Goal: Task Accomplishment & Management: Use online tool/utility

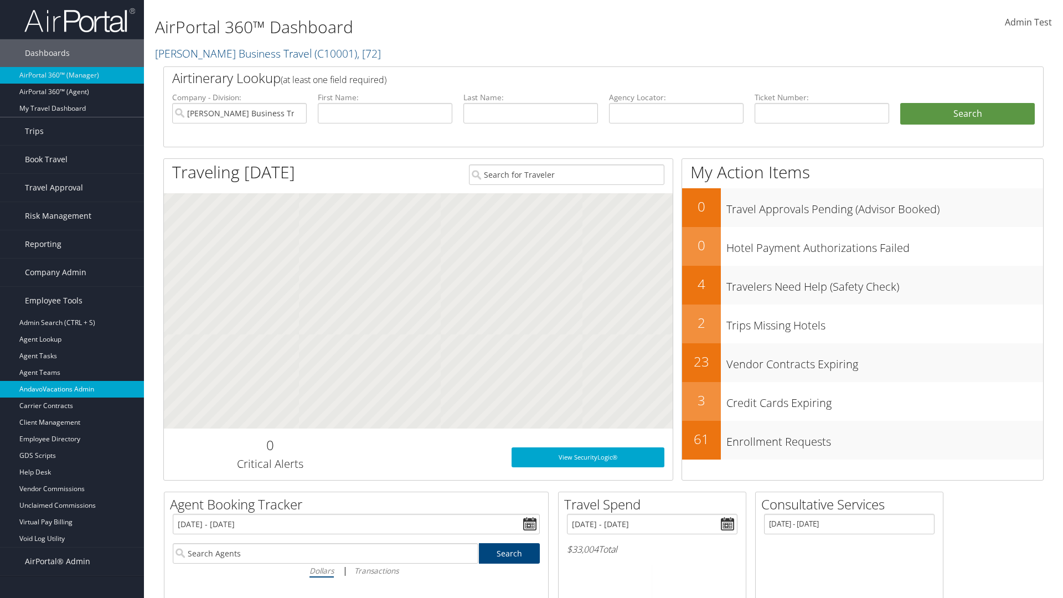
click at [72, 389] on link "AndavoVacations Admin" at bounding box center [72, 389] width 144 height 17
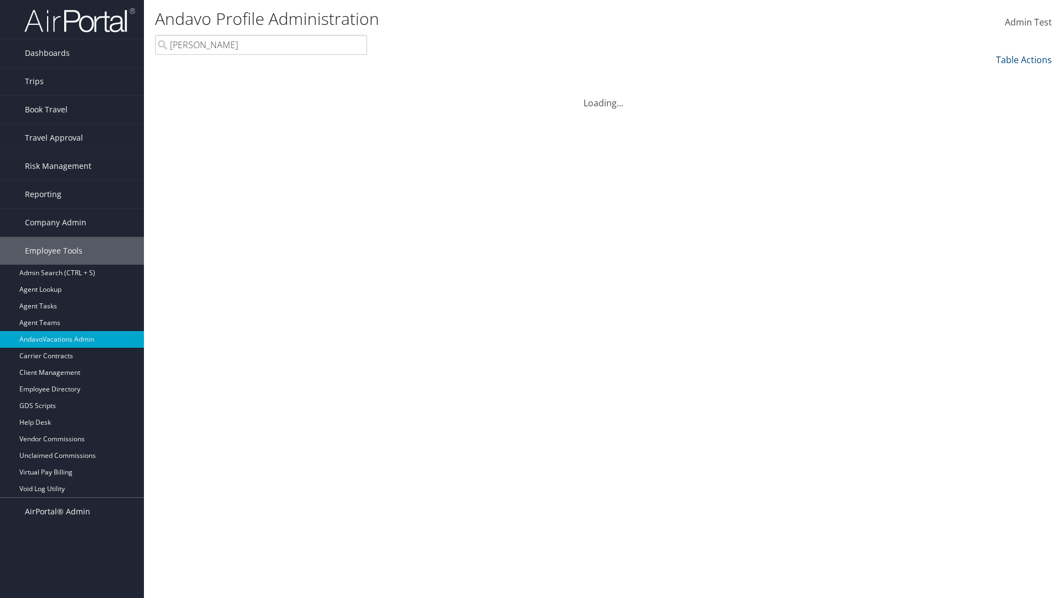
type input "[PERSON_NAME]"
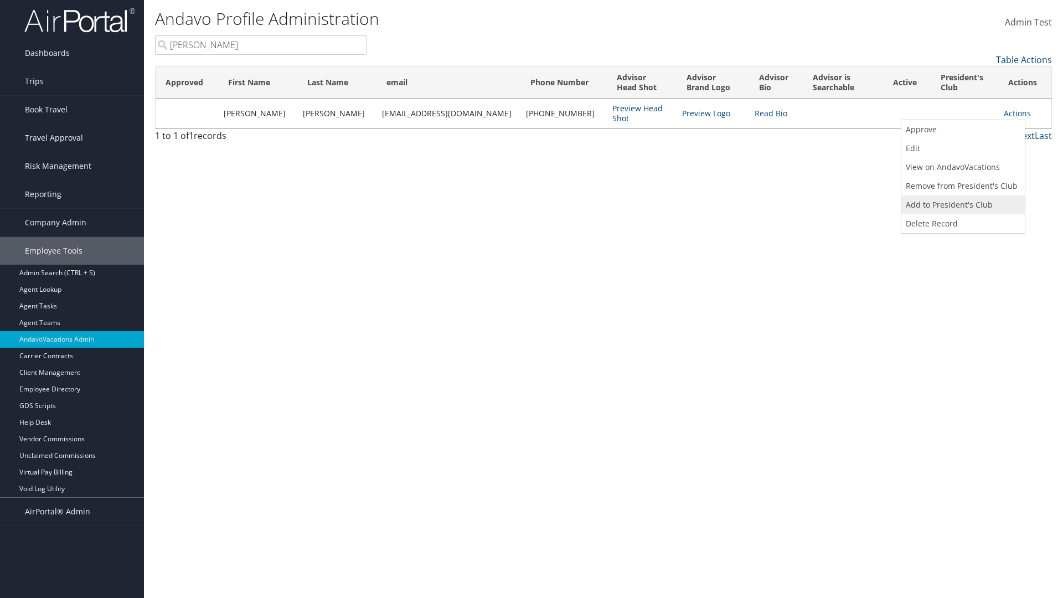
click at [962, 205] on link "Add to President's Club" at bounding box center [962, 205] width 121 height 19
